Goal: Communication & Community: Participate in discussion

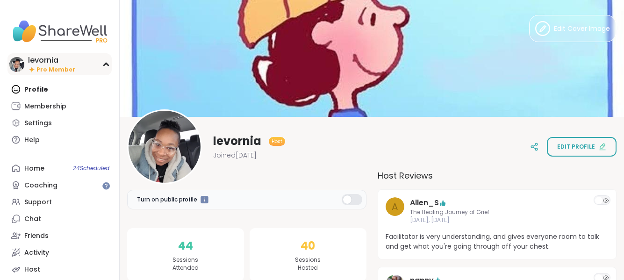
click at [63, 64] on div "levornia" at bounding box center [51, 60] width 47 height 10
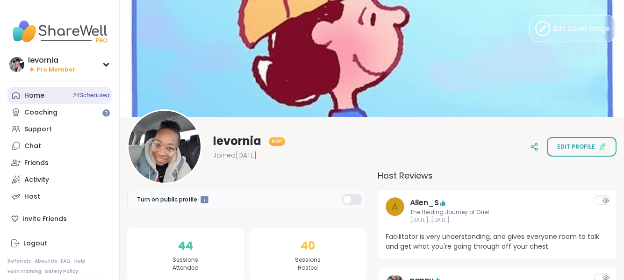
click at [45, 95] on link "Home 24 Scheduled" at bounding box center [59, 95] width 104 height 17
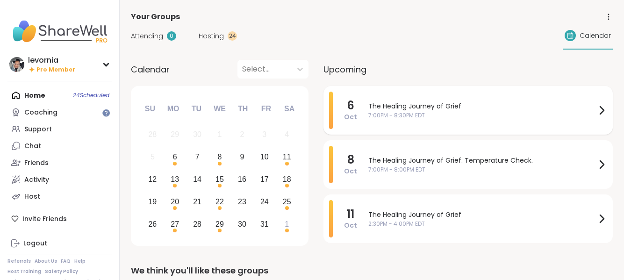
click at [416, 109] on span "The Healing Journey of Grief" at bounding box center [482, 106] width 228 height 10
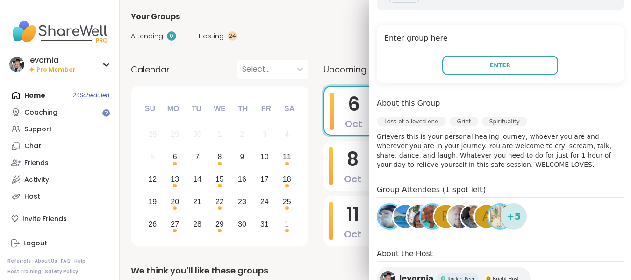
scroll to position [171, 0]
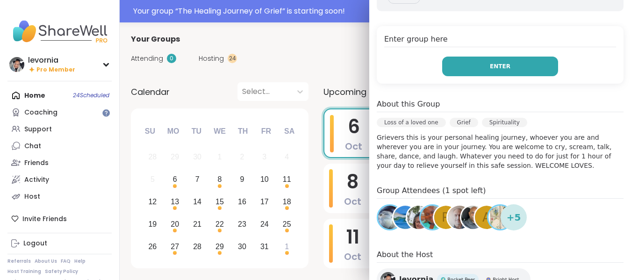
click at [490, 62] on span "Enter" at bounding box center [500, 66] width 21 height 8
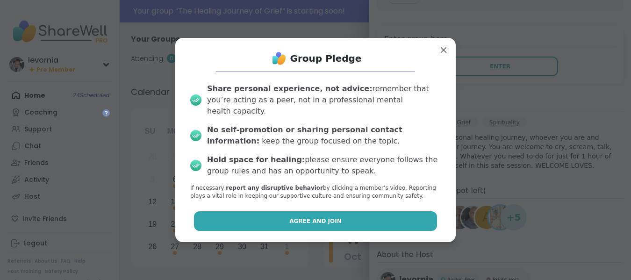
click at [324, 217] on span "Agree and Join" at bounding box center [315, 221] width 52 height 8
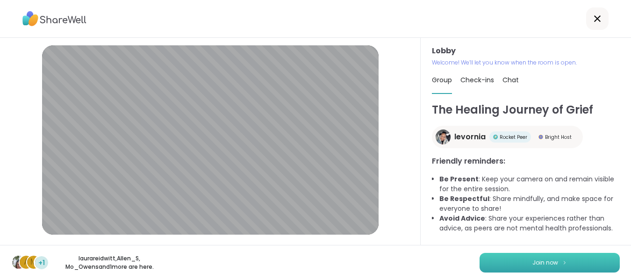
click at [551, 257] on button "Join now" at bounding box center [550, 263] width 140 height 20
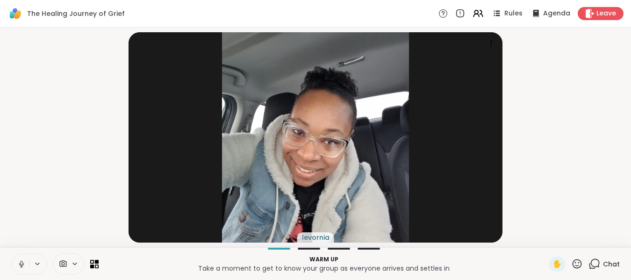
click at [23, 263] on icon at bounding box center [21, 264] width 5 height 3
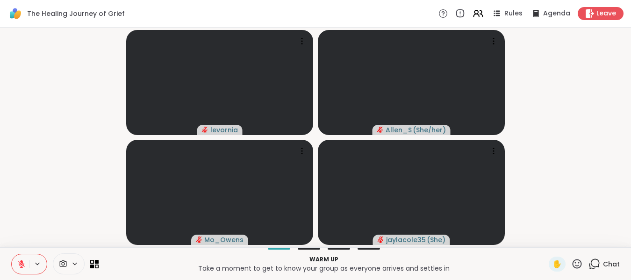
click at [23, 263] on icon at bounding box center [21, 264] width 8 height 8
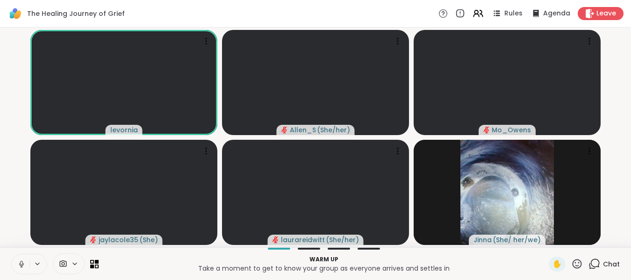
click at [21, 265] on icon at bounding box center [21, 264] width 5 height 3
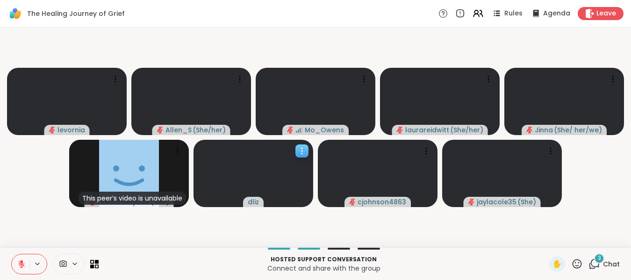
click at [305, 147] on icon at bounding box center [301, 150] width 9 height 9
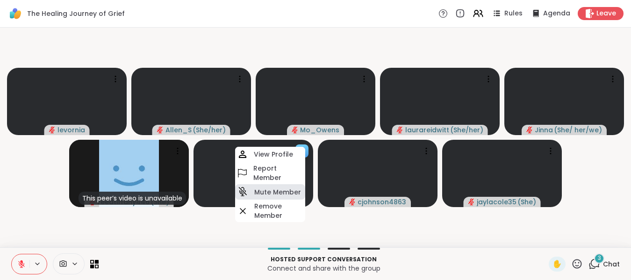
click at [275, 194] on h4 "Mute Member" at bounding box center [277, 191] width 47 height 9
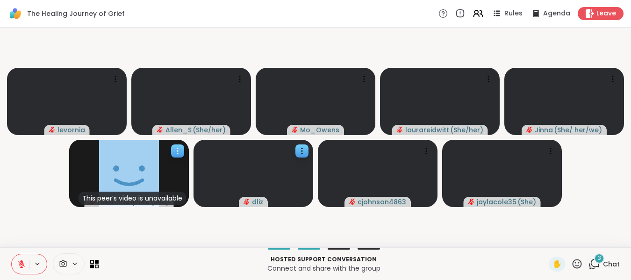
click at [178, 150] on icon at bounding box center [177, 150] width 9 height 9
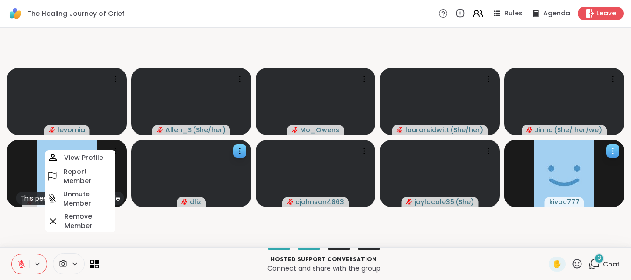
click at [609, 156] on div at bounding box center [612, 150] width 13 height 13
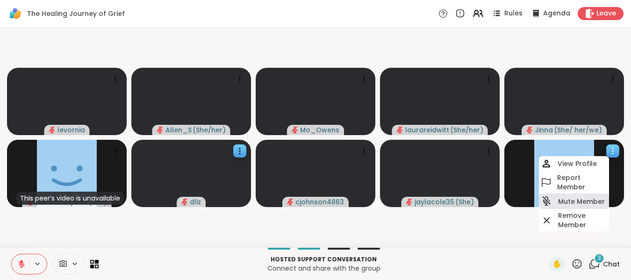
click at [567, 200] on h4 "Mute Member" at bounding box center [581, 201] width 47 height 9
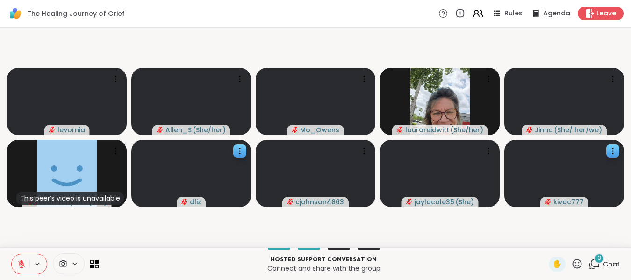
click at [26, 258] on button at bounding box center [21, 264] width 18 height 20
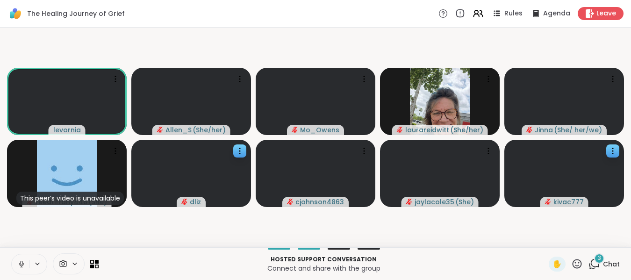
click at [594, 261] on div "3" at bounding box center [599, 258] width 10 height 10
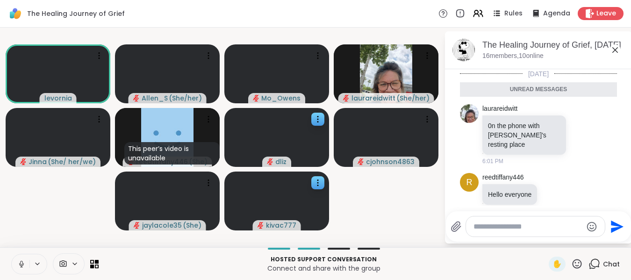
scroll to position [54, 0]
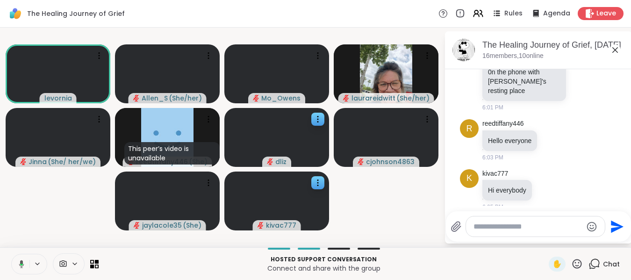
click at [614, 50] on icon at bounding box center [615, 49] width 11 height 11
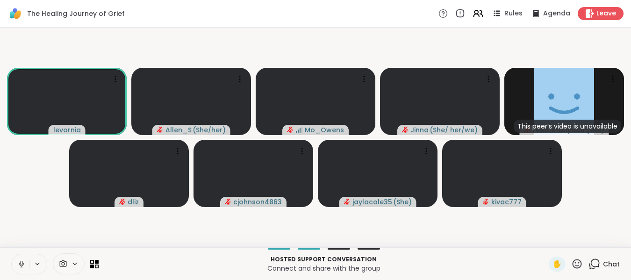
click at [24, 267] on icon at bounding box center [21, 264] width 8 height 8
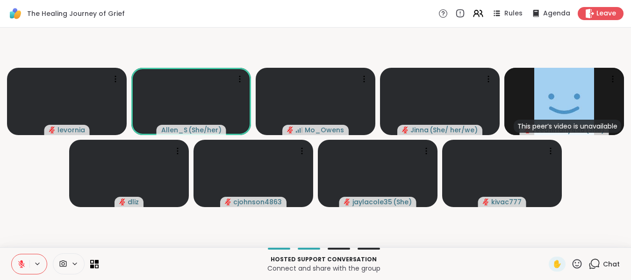
click at [573, 260] on icon at bounding box center [577, 263] width 9 height 9
click at [545, 239] on span "❤️" at bounding box center [549, 239] width 9 height 11
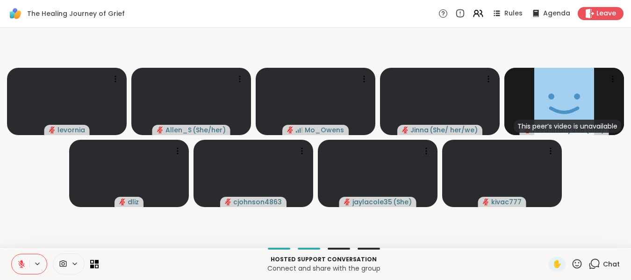
click at [20, 265] on icon at bounding box center [21, 264] width 7 height 7
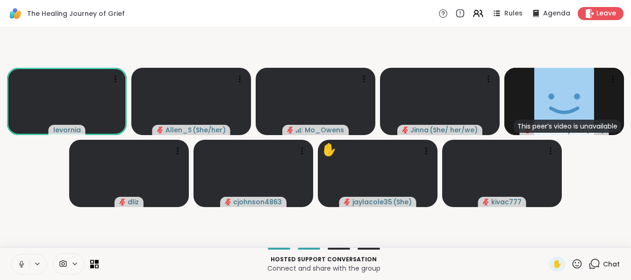
click at [21, 263] on icon at bounding box center [21, 263] width 2 height 4
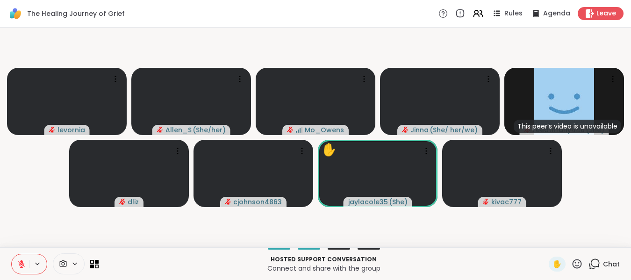
click at [21, 263] on icon at bounding box center [21, 264] width 7 height 7
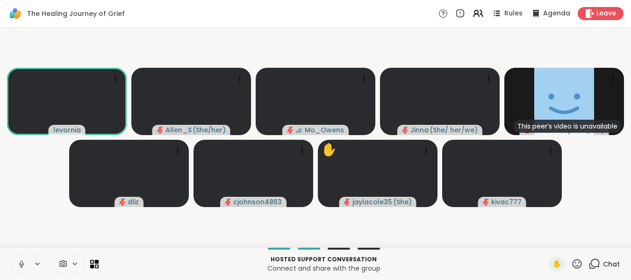
click at [21, 263] on icon at bounding box center [21, 263] width 2 height 4
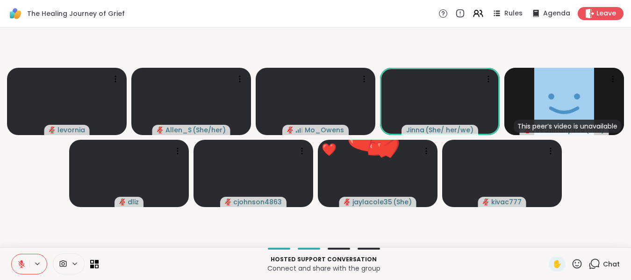
click at [21, 263] on icon at bounding box center [21, 264] width 7 height 7
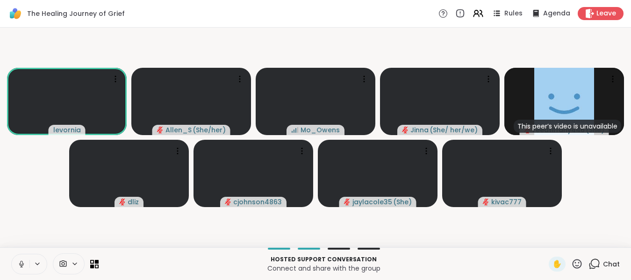
click at [24, 265] on icon at bounding box center [21, 264] width 8 height 8
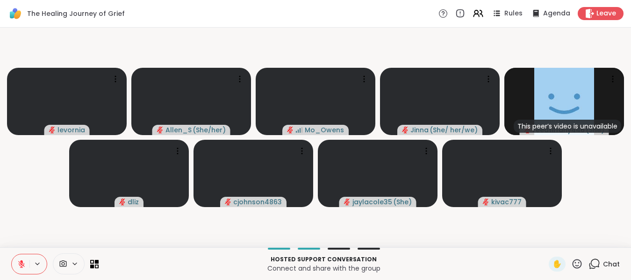
click at [24, 267] on icon at bounding box center [21, 264] width 8 height 8
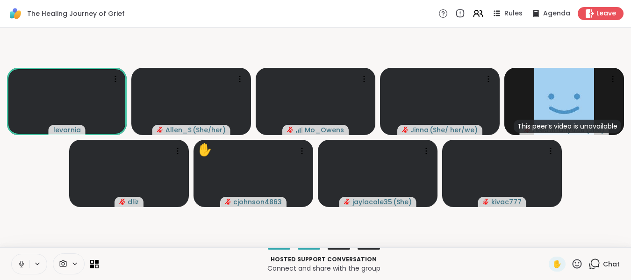
click at [21, 265] on icon at bounding box center [21, 264] width 8 height 8
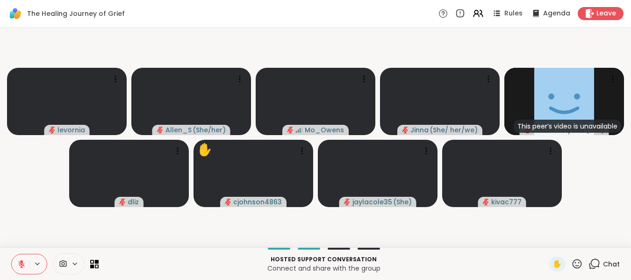
click at [21, 265] on icon at bounding box center [21, 264] width 8 height 8
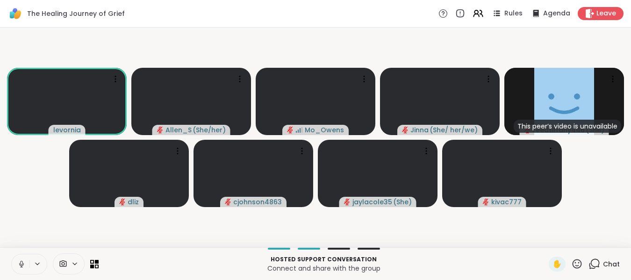
click at [21, 265] on icon at bounding box center [21, 264] width 8 height 8
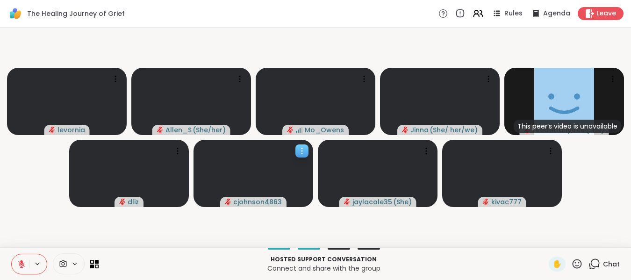
click at [298, 151] on icon at bounding box center [301, 150] width 9 height 9
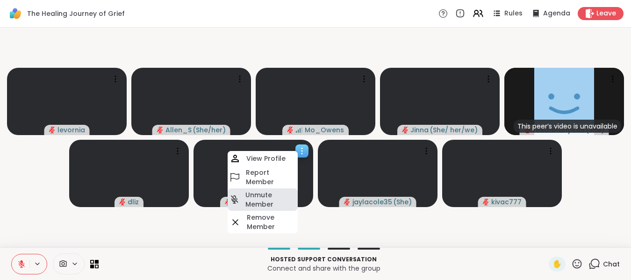
click at [270, 201] on h4 "Unmute Member" at bounding box center [270, 199] width 50 height 19
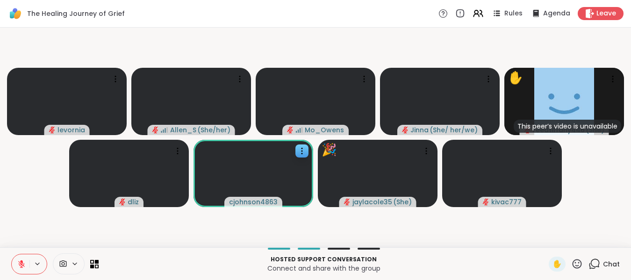
click at [573, 263] on icon at bounding box center [577, 263] width 9 height 9
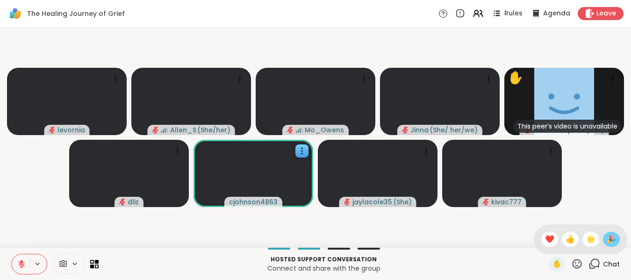
click at [607, 242] on span "🎉" at bounding box center [611, 239] width 9 height 11
click at [571, 261] on icon at bounding box center [577, 264] width 12 height 12
click at [588, 207] on video-player-container "levornia Allen_S ( She/her ) [PERSON_NAME] ( She/ her/we ) ✋ This peer’s video …" at bounding box center [316, 137] width 620 height 212
click at [573, 264] on icon at bounding box center [577, 264] width 12 height 12
click at [545, 239] on span "❤️" at bounding box center [549, 239] width 9 height 11
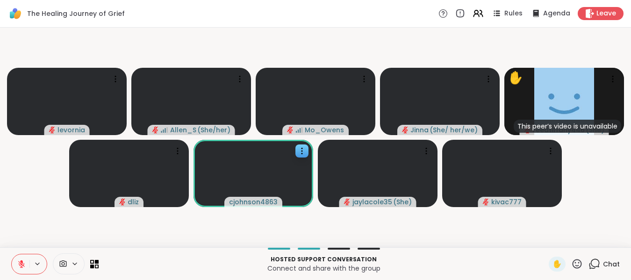
click at [22, 264] on icon at bounding box center [21, 264] width 7 height 7
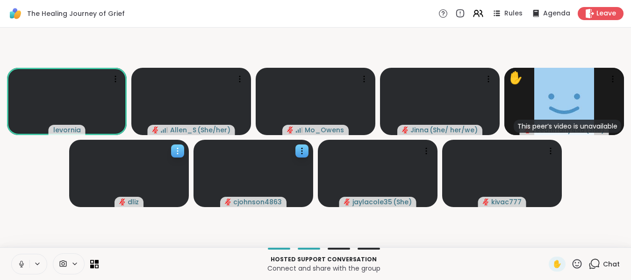
click at [177, 150] on icon at bounding box center [177, 150] width 9 height 9
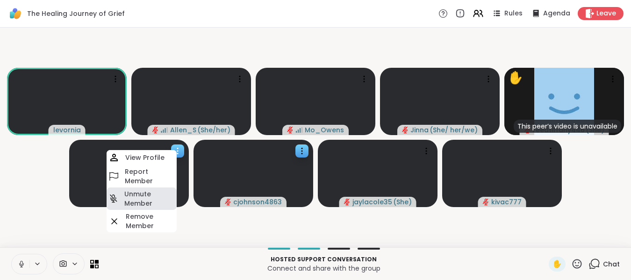
click at [141, 199] on h4 "Unmute Member" at bounding box center [149, 198] width 50 height 19
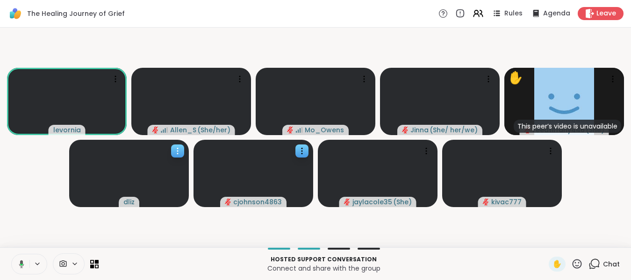
click at [178, 150] on icon at bounding box center [177, 150] width 9 height 9
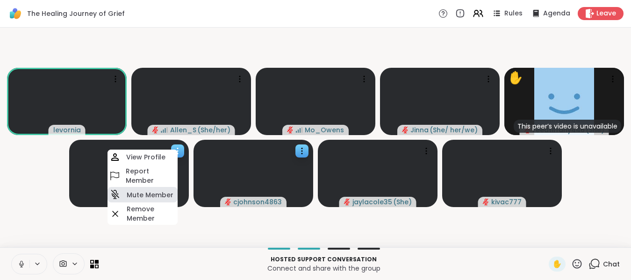
click at [153, 193] on h4 "Mute Member" at bounding box center [150, 194] width 47 height 9
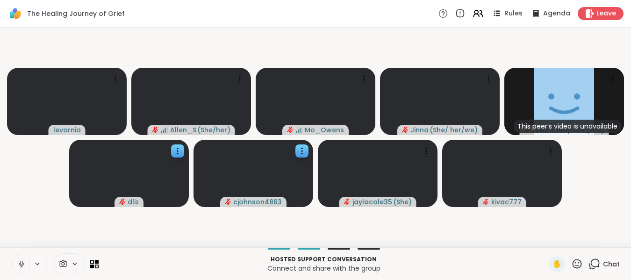
click at [20, 261] on icon at bounding box center [21, 264] width 8 height 8
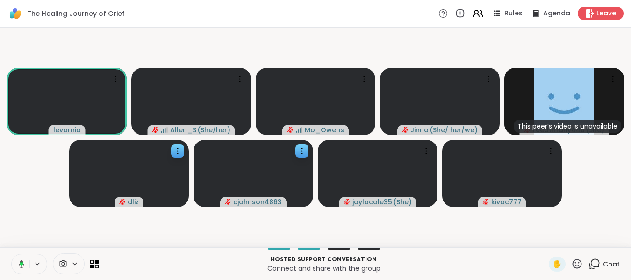
click at [20, 261] on icon at bounding box center [20, 264] width 8 height 8
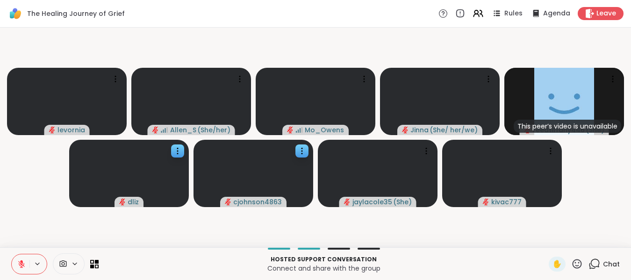
click at [571, 264] on icon at bounding box center [577, 264] width 12 height 12
click at [607, 242] on span "🎉" at bounding box center [611, 239] width 9 height 11
click at [72, 43] on video-player-container "levornia Allen_S ( She/her ) [PERSON_NAME] ( She/ her/we ) This peer’s video is…" at bounding box center [316, 137] width 620 height 212
click at [573, 263] on icon at bounding box center [577, 264] width 12 height 12
click at [545, 242] on span "❤️" at bounding box center [549, 239] width 9 height 11
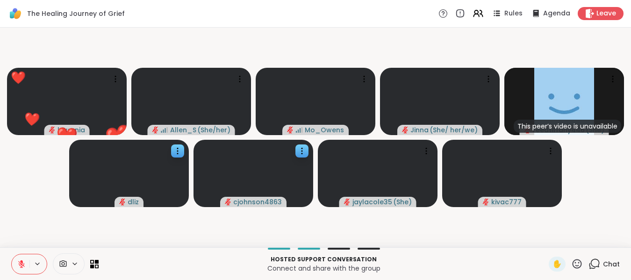
click at [17, 267] on button at bounding box center [21, 264] width 18 height 20
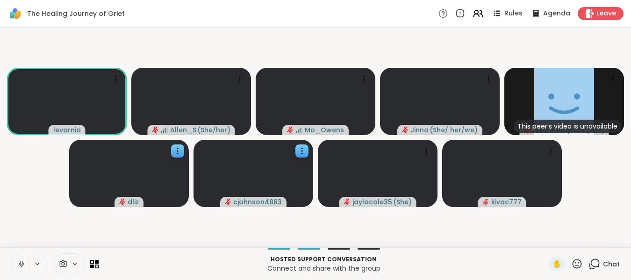
click at [21, 263] on icon at bounding box center [21, 264] width 8 height 8
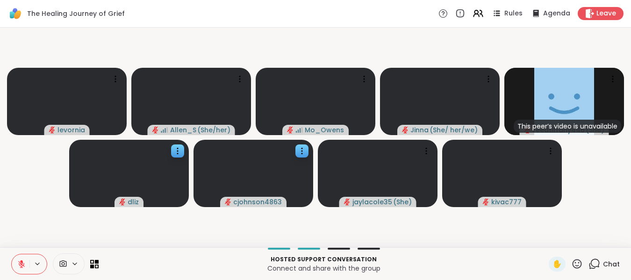
click at [18, 264] on icon at bounding box center [21, 264] width 8 height 8
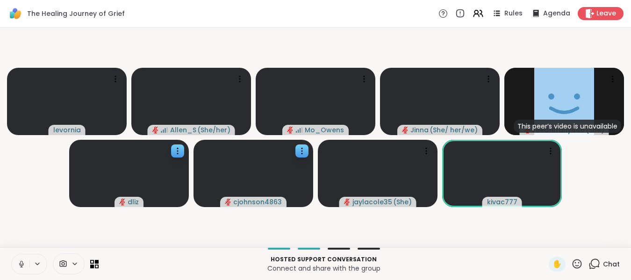
click at [21, 266] on icon at bounding box center [21, 264] width 8 height 8
click at [572, 266] on icon at bounding box center [577, 264] width 12 height 12
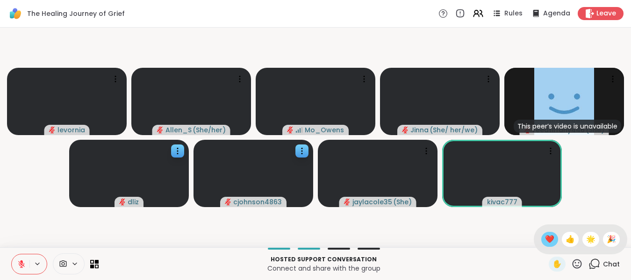
click at [545, 242] on span "❤️" at bounding box center [549, 239] width 9 height 11
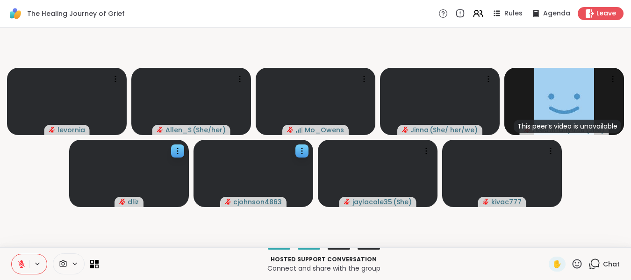
click at [18, 263] on icon at bounding box center [21, 264] width 8 height 8
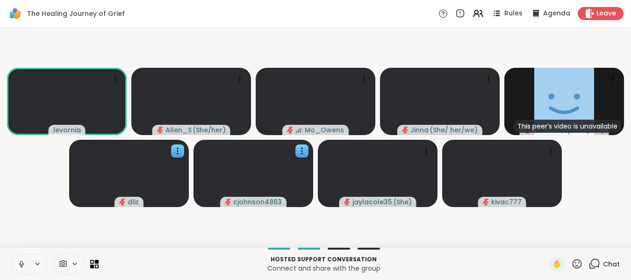
click at [19, 261] on icon at bounding box center [21, 264] width 8 height 8
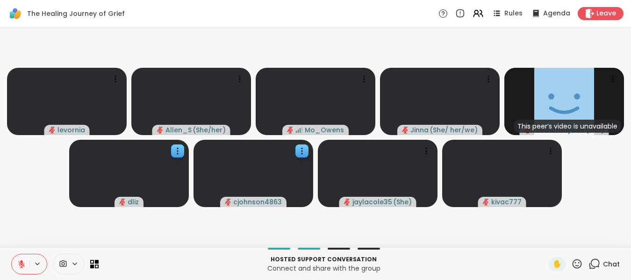
click at [19, 261] on icon at bounding box center [21, 264] width 8 height 8
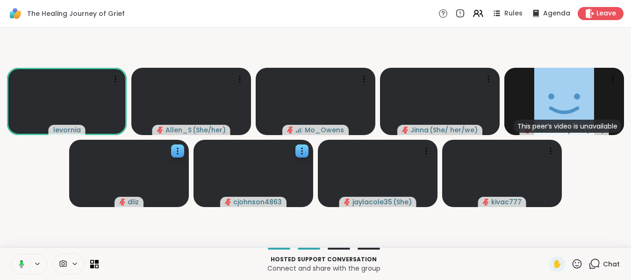
click at [19, 261] on icon at bounding box center [20, 264] width 8 height 8
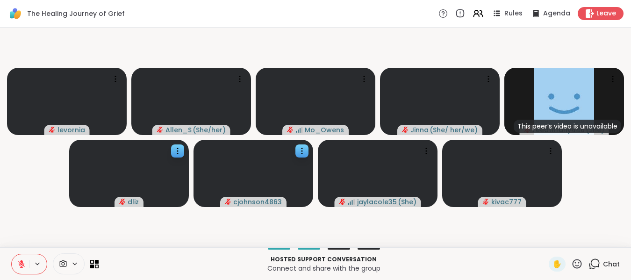
click at [19, 261] on icon at bounding box center [21, 264] width 8 height 8
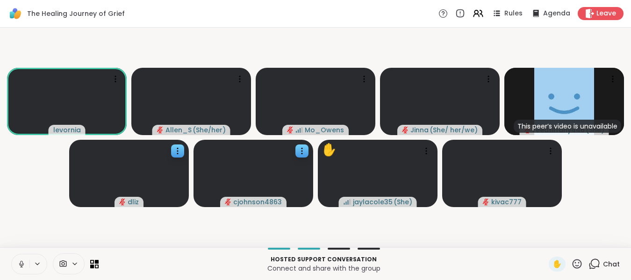
click at [21, 264] on icon at bounding box center [21, 263] width 2 height 4
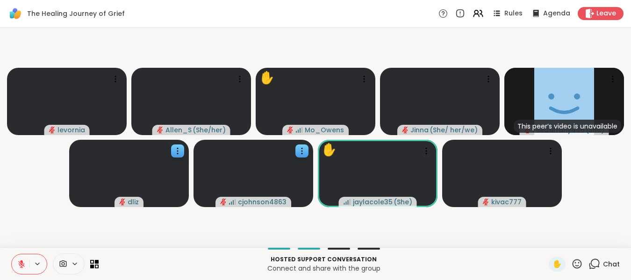
click at [21, 264] on icon at bounding box center [21, 264] width 7 height 7
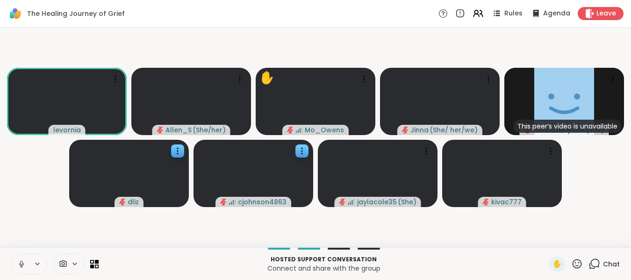
click at [21, 267] on icon at bounding box center [21, 266] width 2 height 0
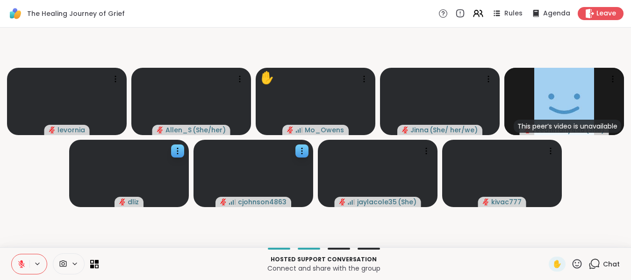
click at [21, 267] on icon at bounding box center [21, 264] width 8 height 8
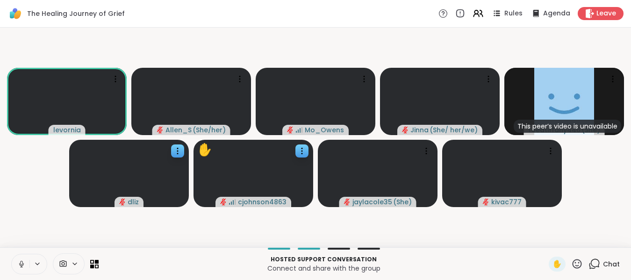
click at [21, 267] on icon at bounding box center [21, 266] width 2 height 0
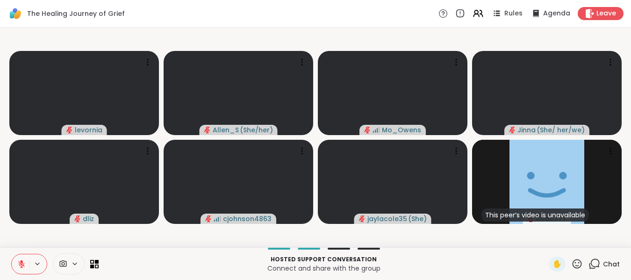
click at [19, 265] on icon at bounding box center [21, 264] width 7 height 7
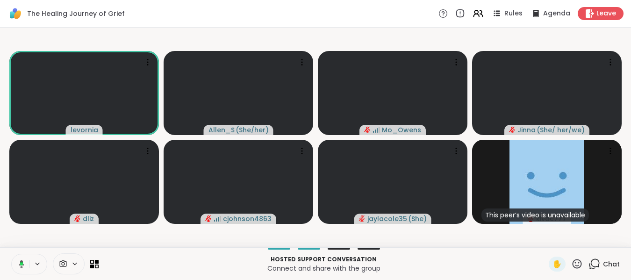
click at [19, 268] on icon at bounding box center [20, 264] width 8 height 8
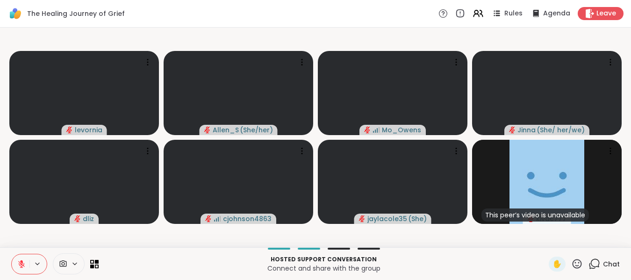
click at [19, 268] on icon at bounding box center [21, 264] width 8 height 8
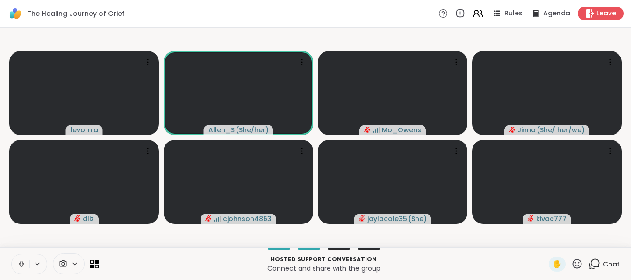
click at [20, 263] on icon at bounding box center [21, 264] width 8 height 8
click at [20, 263] on icon at bounding box center [21, 264] width 7 height 7
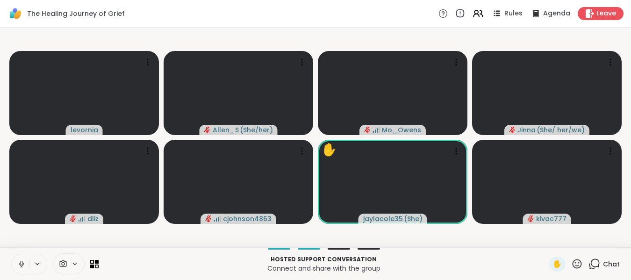
click at [22, 265] on icon at bounding box center [21, 263] width 2 height 4
click at [22, 265] on icon at bounding box center [21, 264] width 7 height 7
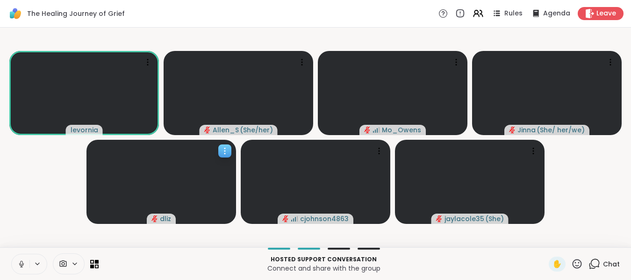
click at [225, 153] on icon at bounding box center [224, 153] width 1 height 1
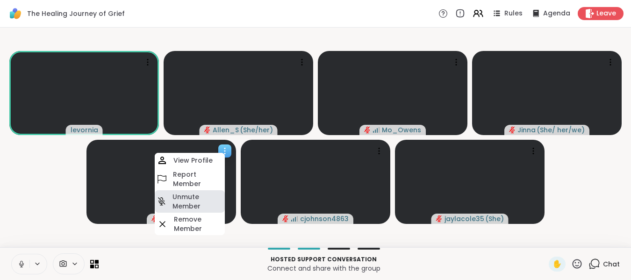
click at [194, 201] on h4 "Unmute Member" at bounding box center [197, 201] width 50 height 19
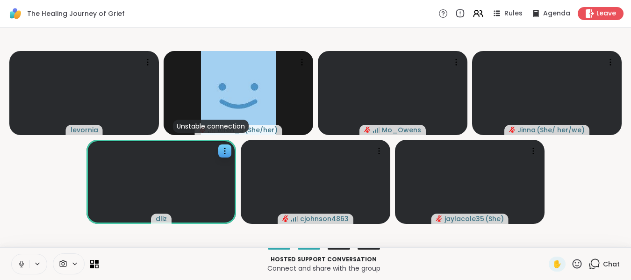
click at [21, 265] on icon at bounding box center [21, 263] width 2 height 4
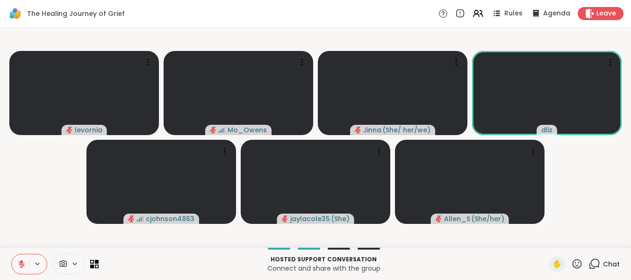
click at [571, 263] on icon at bounding box center [577, 264] width 12 height 12
click at [545, 244] on span "❤️" at bounding box center [549, 239] width 9 height 11
click at [19, 263] on icon at bounding box center [21, 264] width 8 height 8
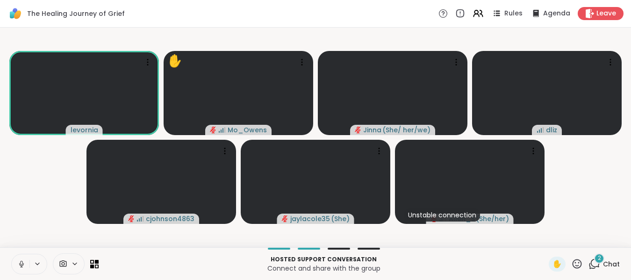
click at [23, 261] on icon at bounding box center [21, 264] width 8 height 8
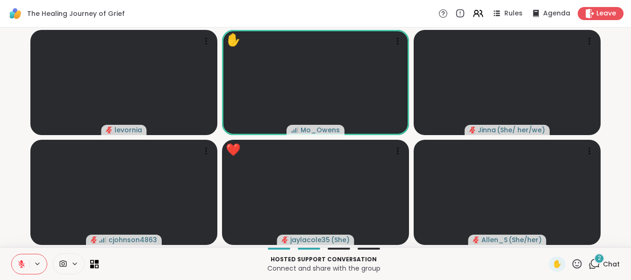
click at [574, 263] on icon at bounding box center [577, 263] width 9 height 9
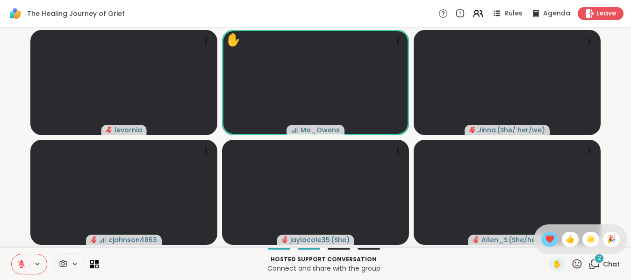
click at [545, 239] on span "❤️" at bounding box center [549, 239] width 9 height 11
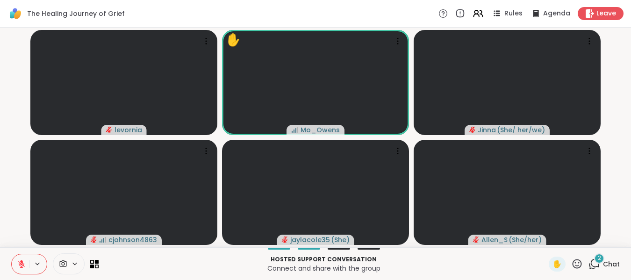
click at [21, 262] on icon at bounding box center [21, 262] width 3 height 4
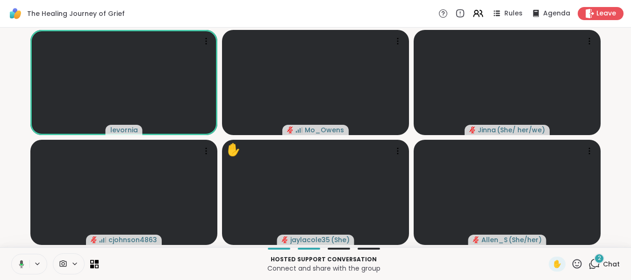
click at [21, 262] on icon at bounding box center [21, 264] width 5 height 8
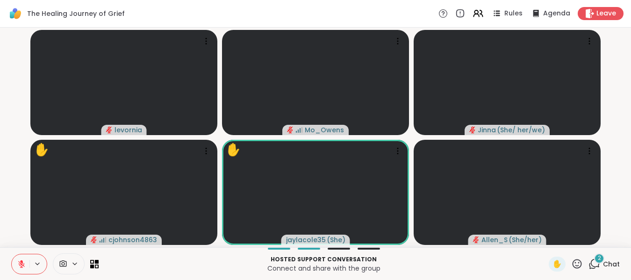
click at [20, 261] on icon at bounding box center [21, 264] width 8 height 8
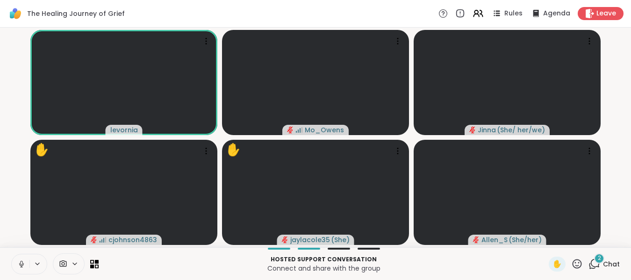
click at [20, 261] on icon at bounding box center [21, 264] width 8 height 8
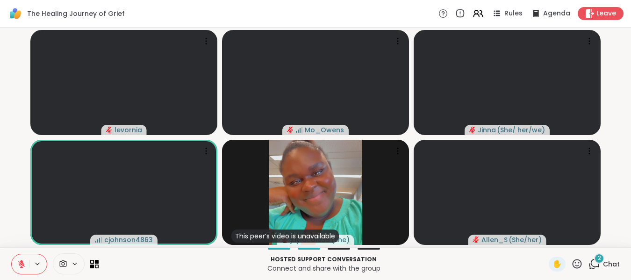
click at [571, 265] on icon at bounding box center [577, 264] width 12 height 12
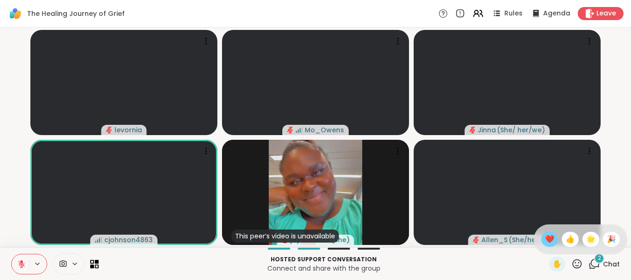
click at [545, 237] on span "❤️" at bounding box center [549, 239] width 9 height 11
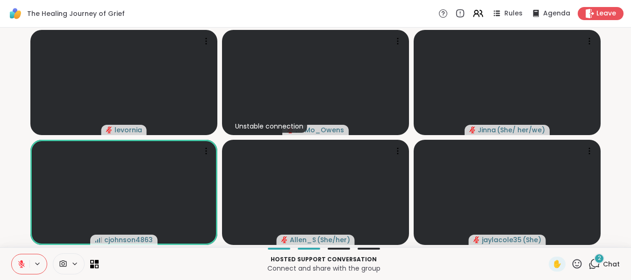
click at [588, 263] on icon at bounding box center [594, 264] width 12 height 12
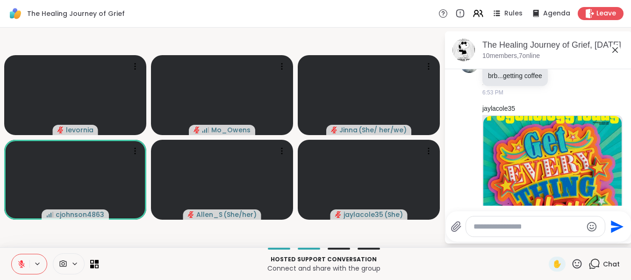
scroll to position [122, 0]
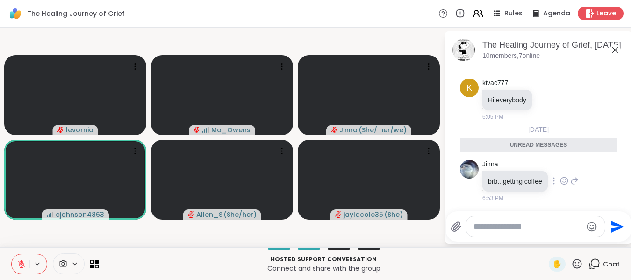
click at [564, 176] on icon at bounding box center [564, 180] width 8 height 9
click at [567, 161] on span "Select Reaction: Heart" at bounding box center [564, 165] width 8 height 9
click at [544, 94] on icon at bounding box center [548, 98] width 8 height 9
click at [545, 80] on div "Select Reaction: Heart" at bounding box center [548, 84] width 8 height 8
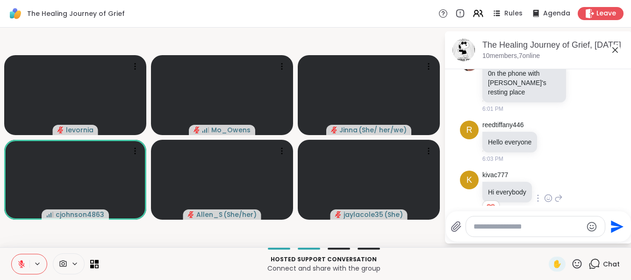
scroll to position [29, 0]
click at [551, 138] on icon at bounding box center [553, 142] width 8 height 9
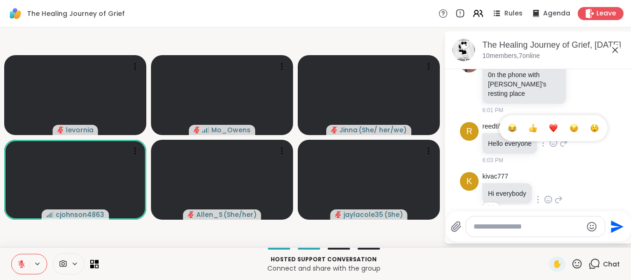
click at [551, 124] on div "Select Reaction: Heart" at bounding box center [553, 128] width 8 height 8
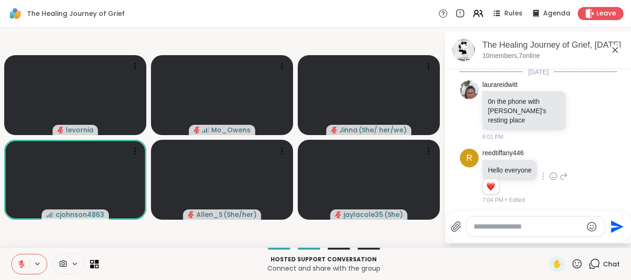
scroll to position [0, 0]
click at [578, 108] on icon at bounding box center [582, 112] width 8 height 9
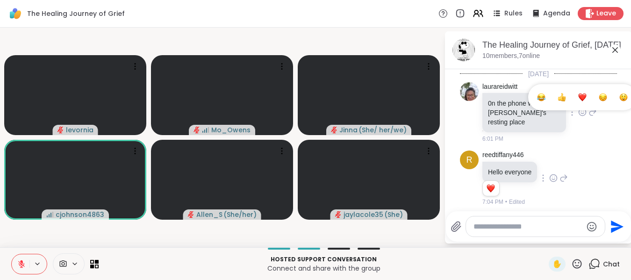
click at [578, 93] on div "Select Reaction: Heart" at bounding box center [582, 97] width 8 height 8
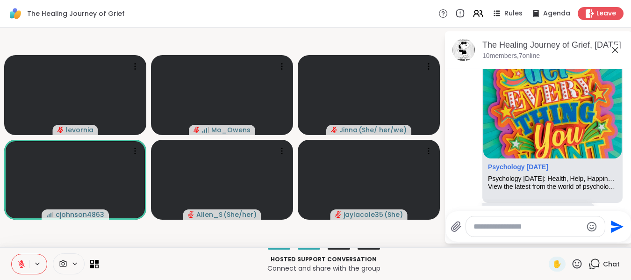
scroll to position [378, 0]
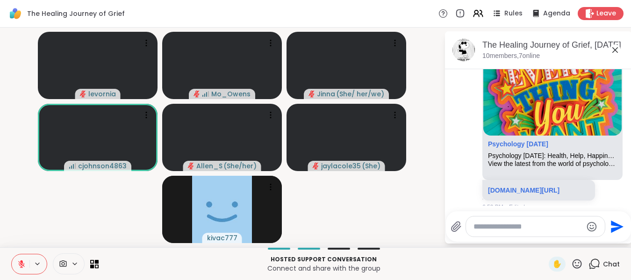
click at [573, 265] on icon at bounding box center [577, 263] width 9 height 9
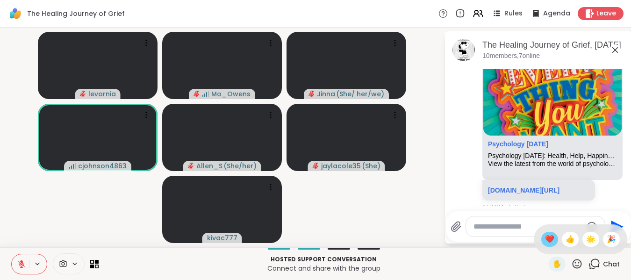
click at [545, 238] on span "❤️" at bounding box center [549, 239] width 9 height 11
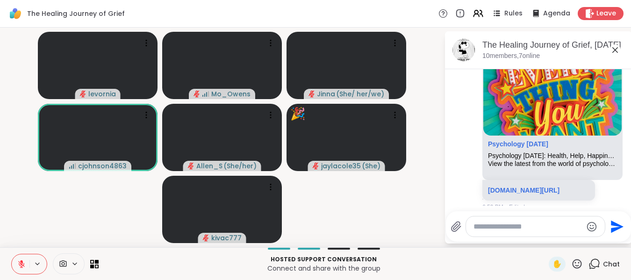
click at [612, 52] on icon at bounding box center [615, 49] width 11 height 11
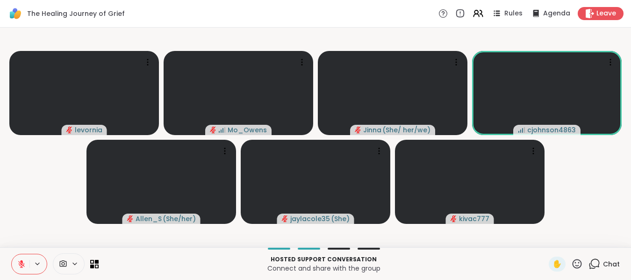
click at [572, 262] on icon at bounding box center [577, 264] width 12 height 12
click at [545, 241] on span "❤️" at bounding box center [549, 239] width 9 height 11
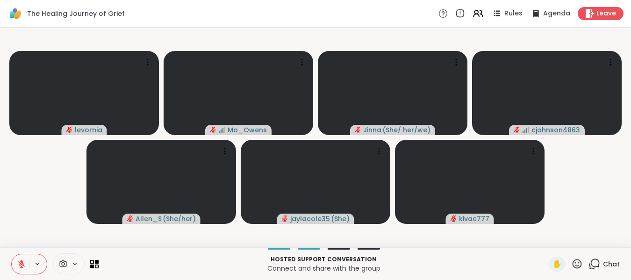
click at [21, 261] on icon at bounding box center [21, 262] width 3 height 4
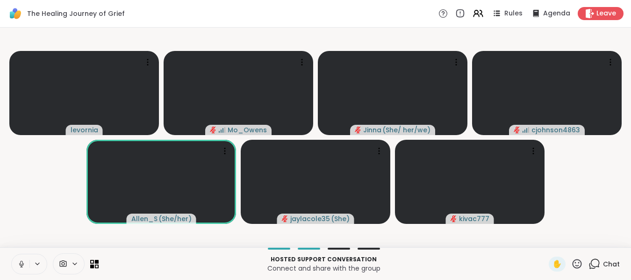
click at [20, 265] on icon at bounding box center [21, 264] width 8 height 8
click at [20, 265] on icon at bounding box center [21, 264] width 7 height 7
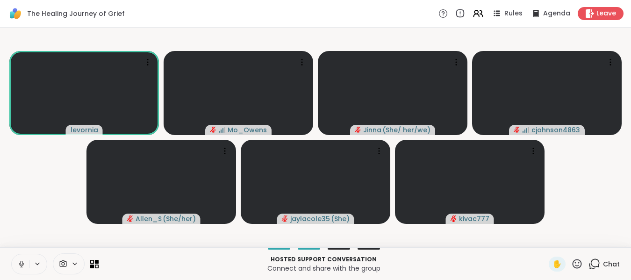
click at [20, 265] on icon at bounding box center [21, 264] width 8 height 8
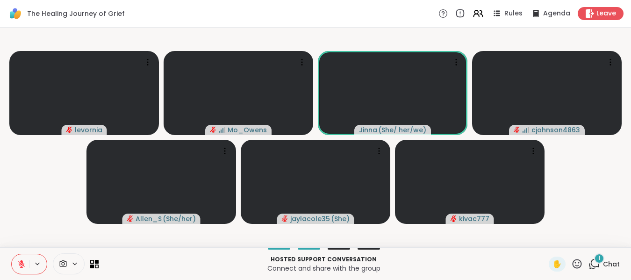
click at [594, 259] on div "1" at bounding box center [599, 258] width 10 height 10
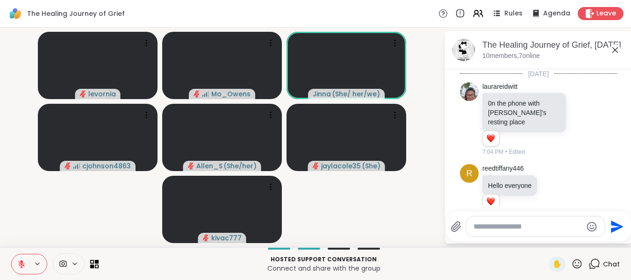
scroll to position [456, 0]
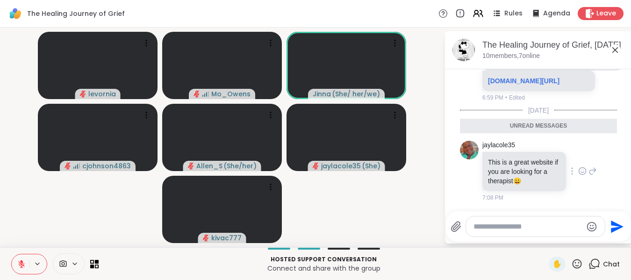
click at [579, 167] on icon at bounding box center [582, 170] width 7 height 7
click at [578, 153] on div "Select Reaction: Heart" at bounding box center [582, 156] width 8 height 8
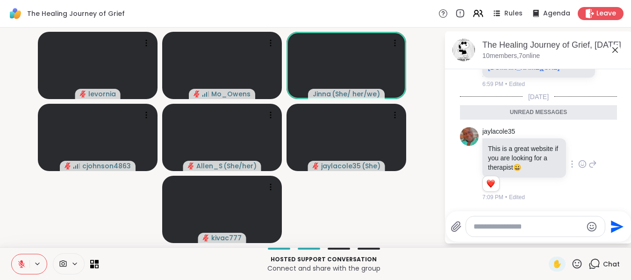
click at [617, 49] on icon at bounding box center [615, 49] width 11 height 11
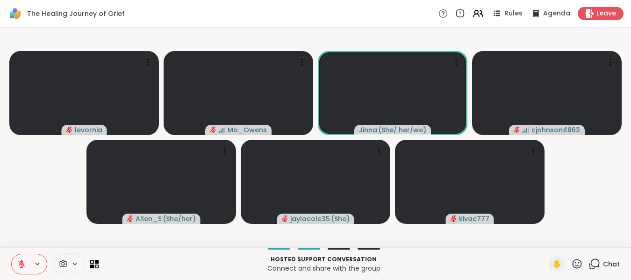
click at [21, 260] on icon at bounding box center [21, 264] width 8 height 8
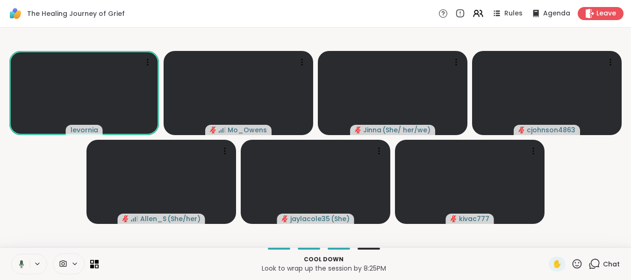
click at [22, 266] on icon at bounding box center [21, 264] width 5 height 8
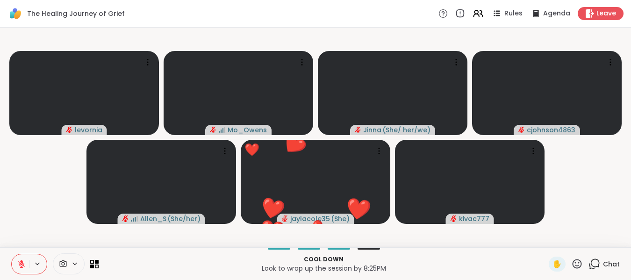
click at [22, 266] on icon at bounding box center [21, 264] width 7 height 7
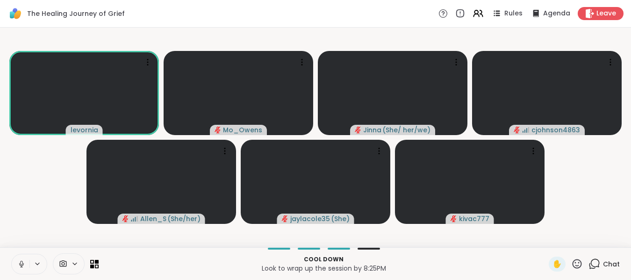
click at [22, 266] on icon at bounding box center [21, 266] width 0 height 2
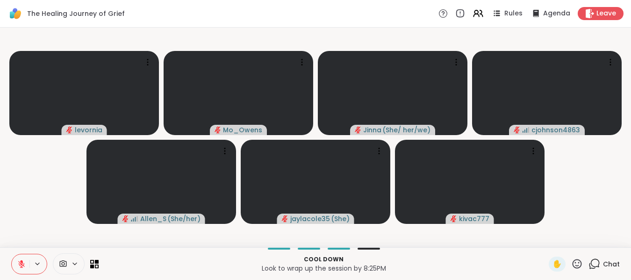
click at [21, 262] on icon at bounding box center [21, 262] width 3 height 4
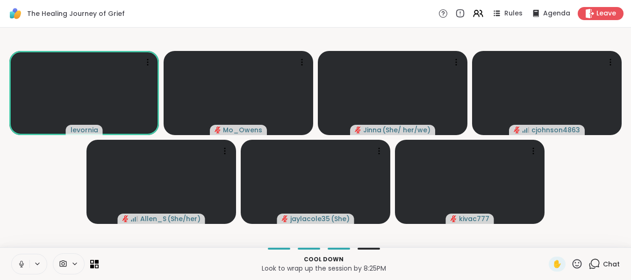
click at [22, 266] on icon at bounding box center [21, 264] width 8 height 8
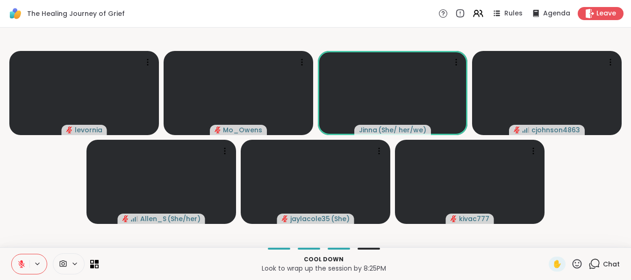
click at [22, 266] on icon at bounding box center [21, 264] width 7 height 7
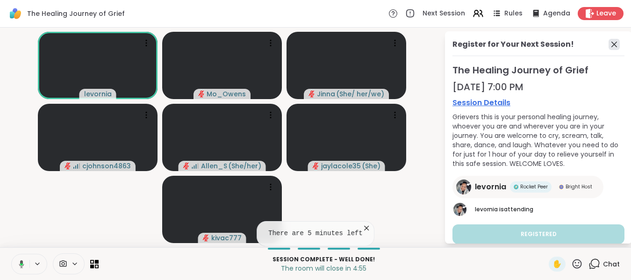
click at [611, 45] on icon at bounding box center [614, 45] width 6 height 6
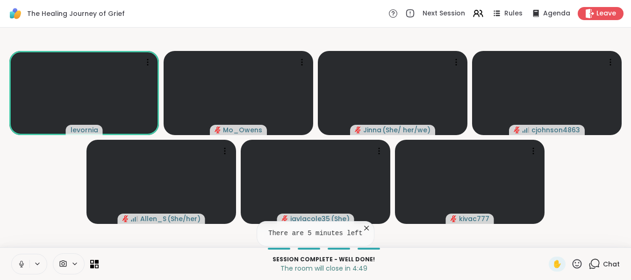
click at [24, 262] on icon at bounding box center [21, 264] width 8 height 8
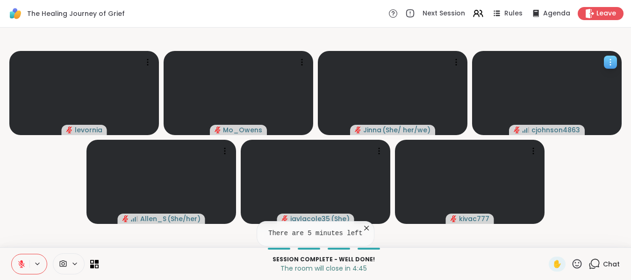
click at [606, 63] on icon at bounding box center [610, 61] width 9 height 9
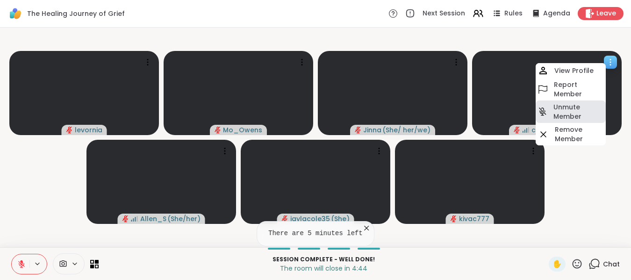
click at [569, 115] on h4 "Unmute Member" at bounding box center [578, 111] width 50 height 19
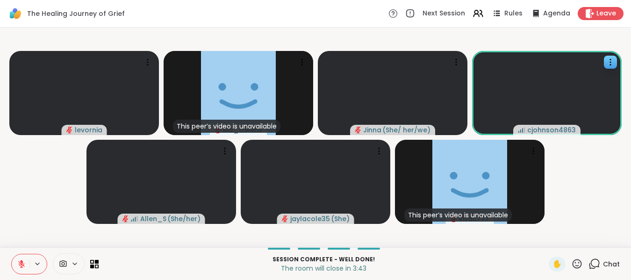
click at [22, 261] on icon at bounding box center [21, 262] width 3 height 4
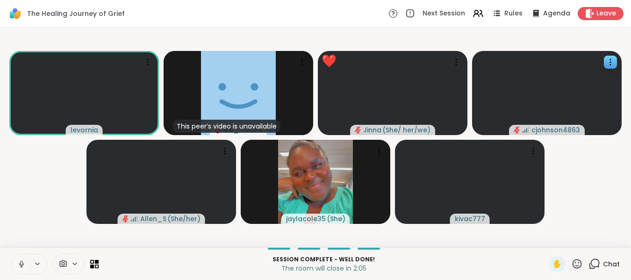
click at [21, 264] on icon at bounding box center [21, 264] width 8 height 8
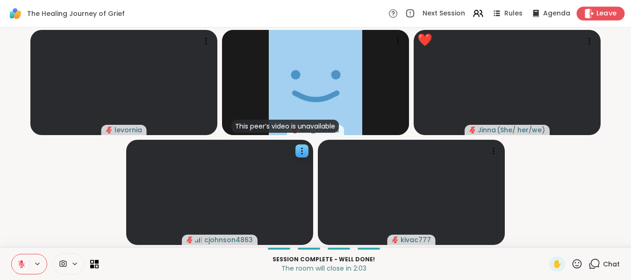
click at [596, 10] on span "Leave" at bounding box center [606, 14] width 21 height 10
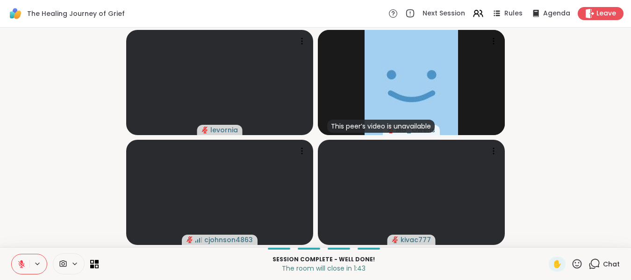
click at [21, 263] on icon at bounding box center [21, 264] width 8 height 8
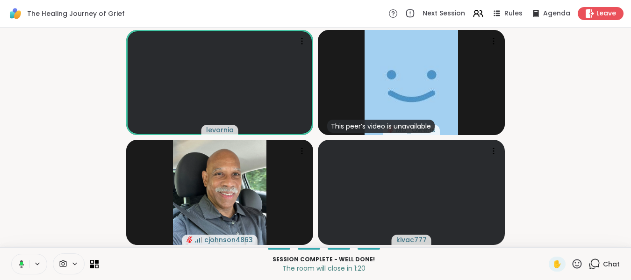
click at [21, 265] on icon at bounding box center [21, 264] width 3 height 4
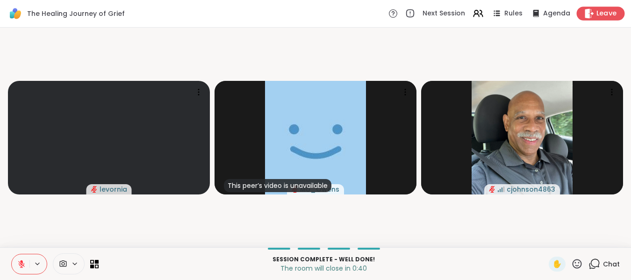
click at [596, 14] on span "Leave" at bounding box center [606, 14] width 21 height 10
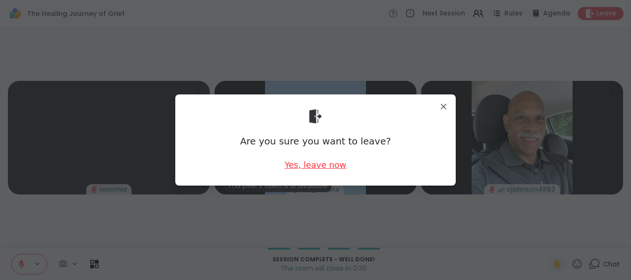
click at [335, 162] on div "Yes, leave now" at bounding box center [316, 165] width 62 height 12
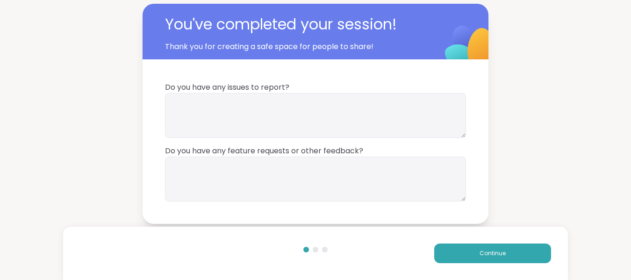
click at [542, 138] on div "You've completed your session! Thank you for creating a safe space for people t…" at bounding box center [315, 114] width 631 height 228
